Goal: Check status: Check status

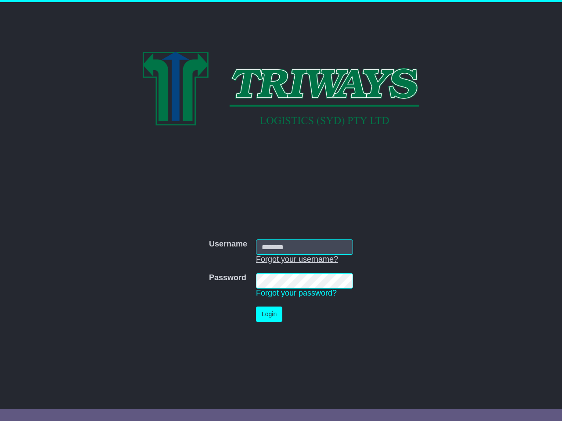
click at [297, 259] on link "Forgot your username?" at bounding box center [297, 259] width 82 height 9
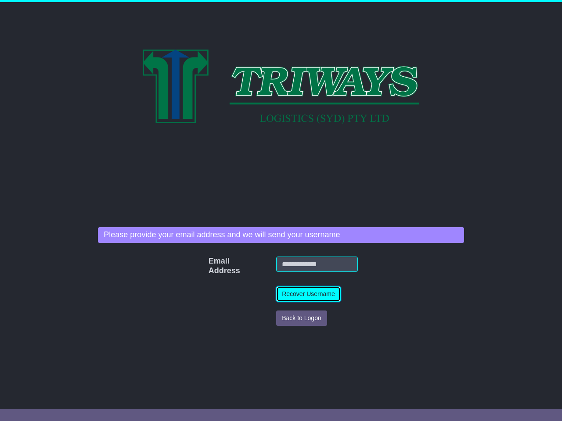
click at [296, 293] on button "Recover Username" at bounding box center [308, 294] width 64 height 15
click at [276, 314] on button "Back to Logon" at bounding box center [301, 318] width 51 height 15
